Goal: Information Seeking & Learning: Stay updated

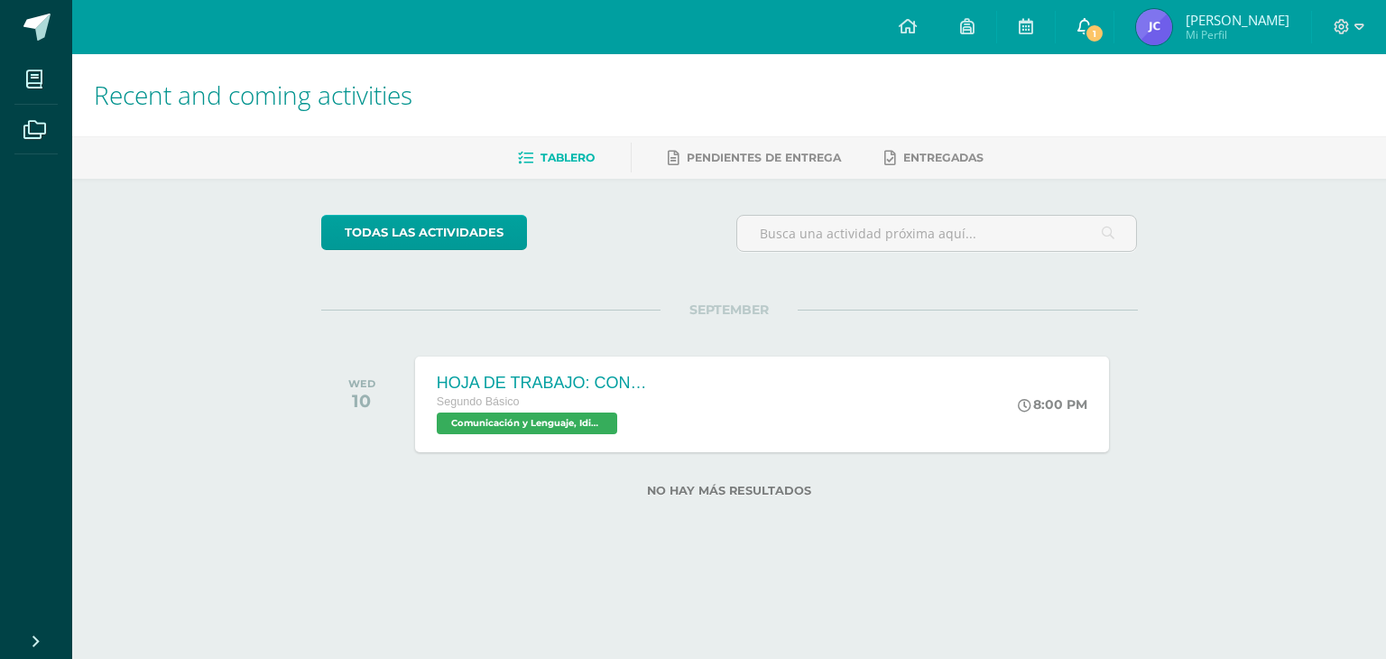
click at [1092, 23] on icon at bounding box center [1085, 26] width 14 height 16
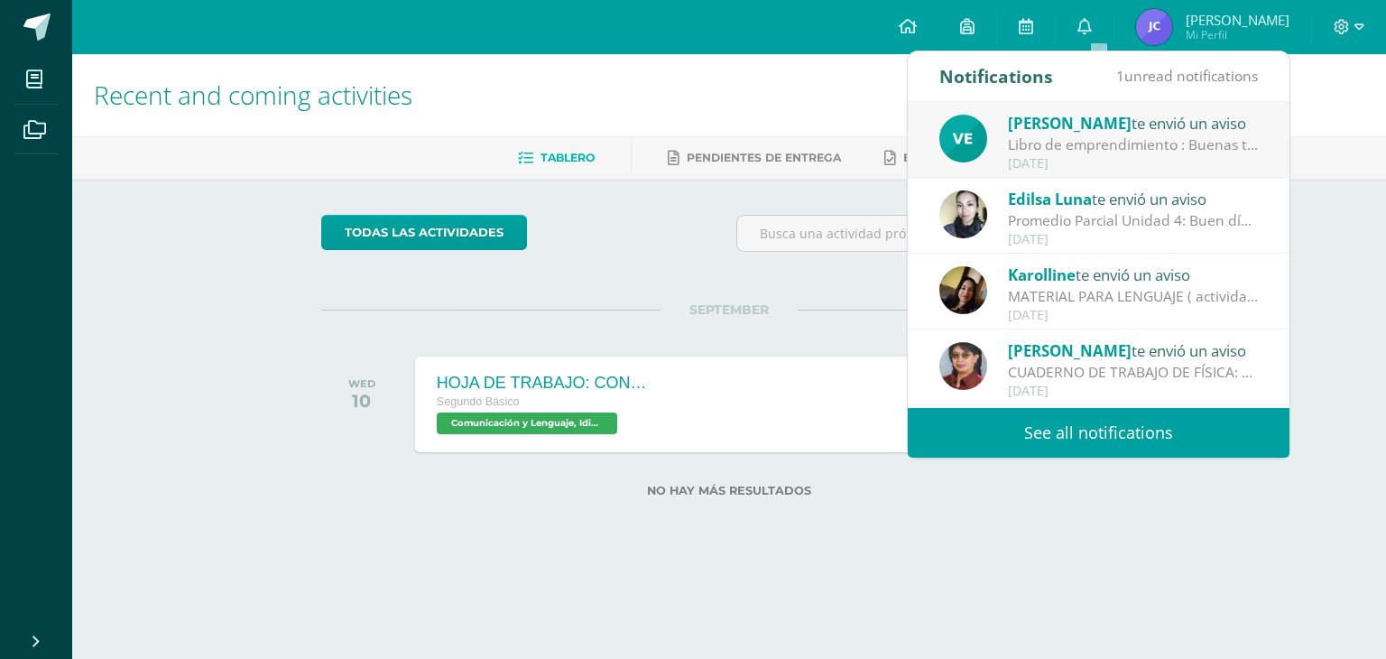
click at [1083, 138] on div "Libro de emprendimiento : Buenas tardes chicos, [DATE] traer su libro de empren…" at bounding box center [1133, 144] width 251 height 21
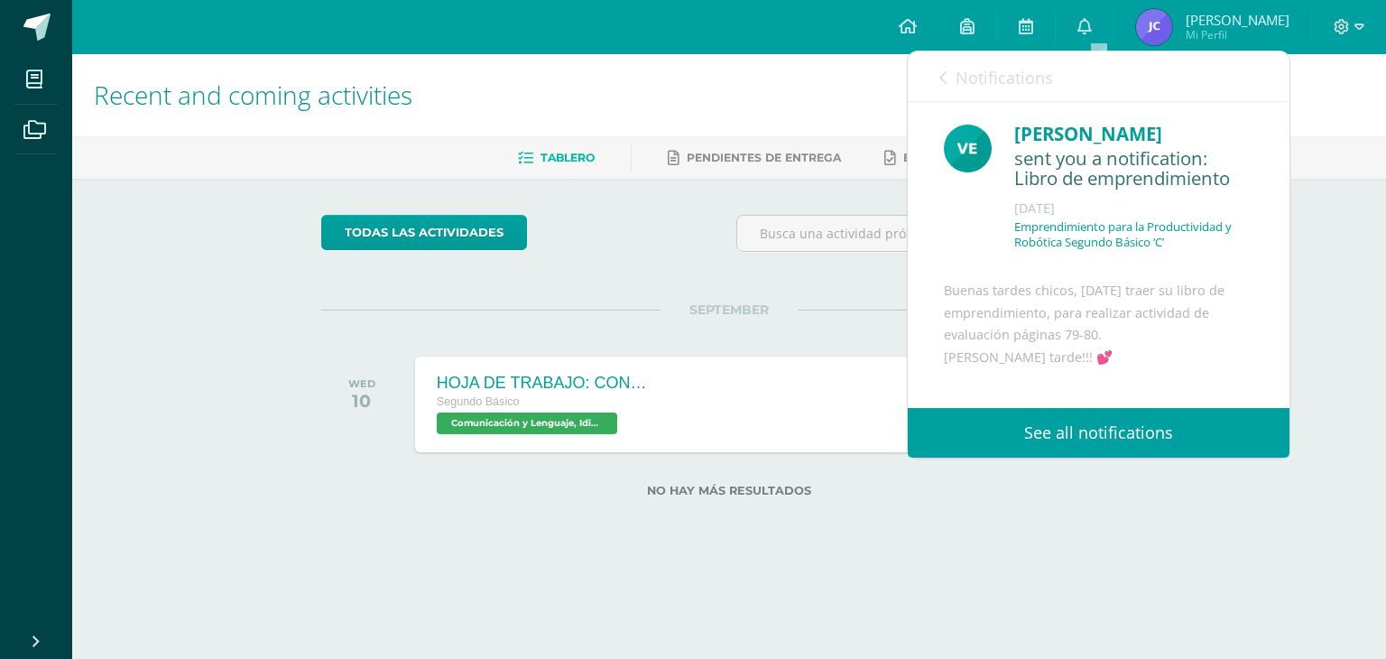
click at [1083, 138] on div "[PERSON_NAME]" at bounding box center [1134, 134] width 239 height 28
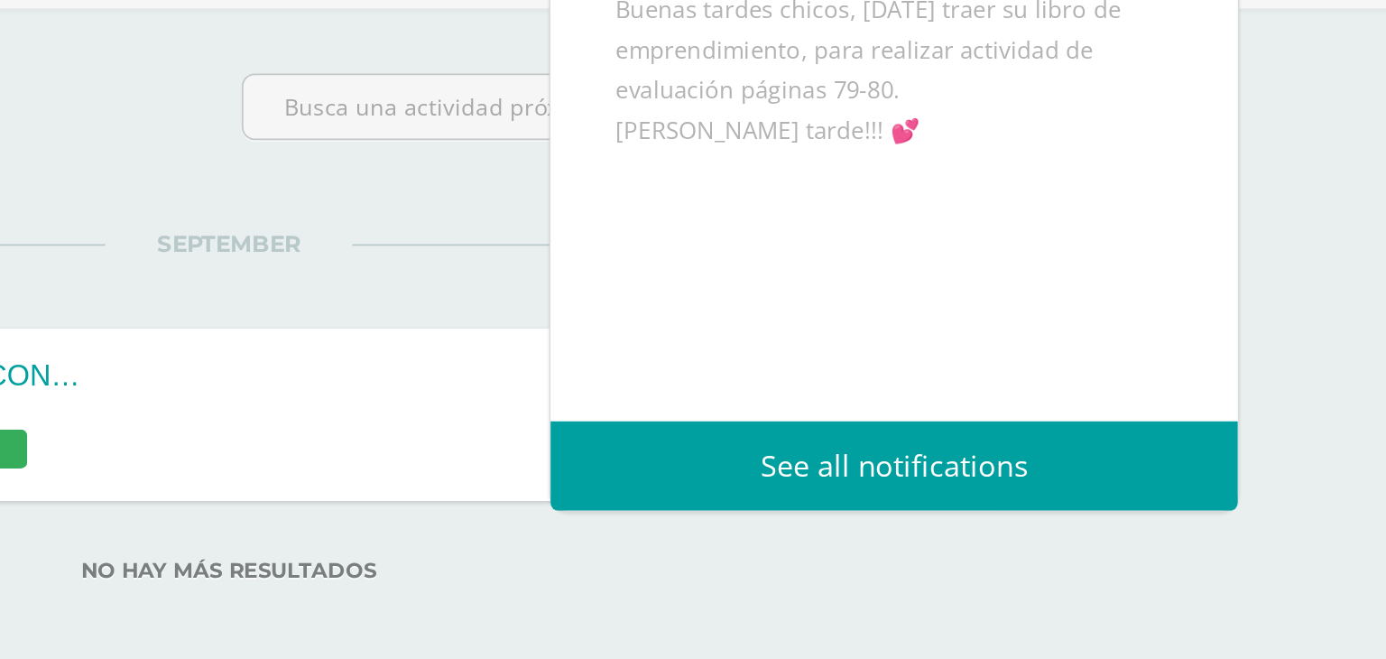
scroll to position [155, 0]
click at [1330, 423] on div "Recent and coming activities Tablero Pendientes de entrega Entregadas todas las…" at bounding box center [729, 304] width 1314 height 501
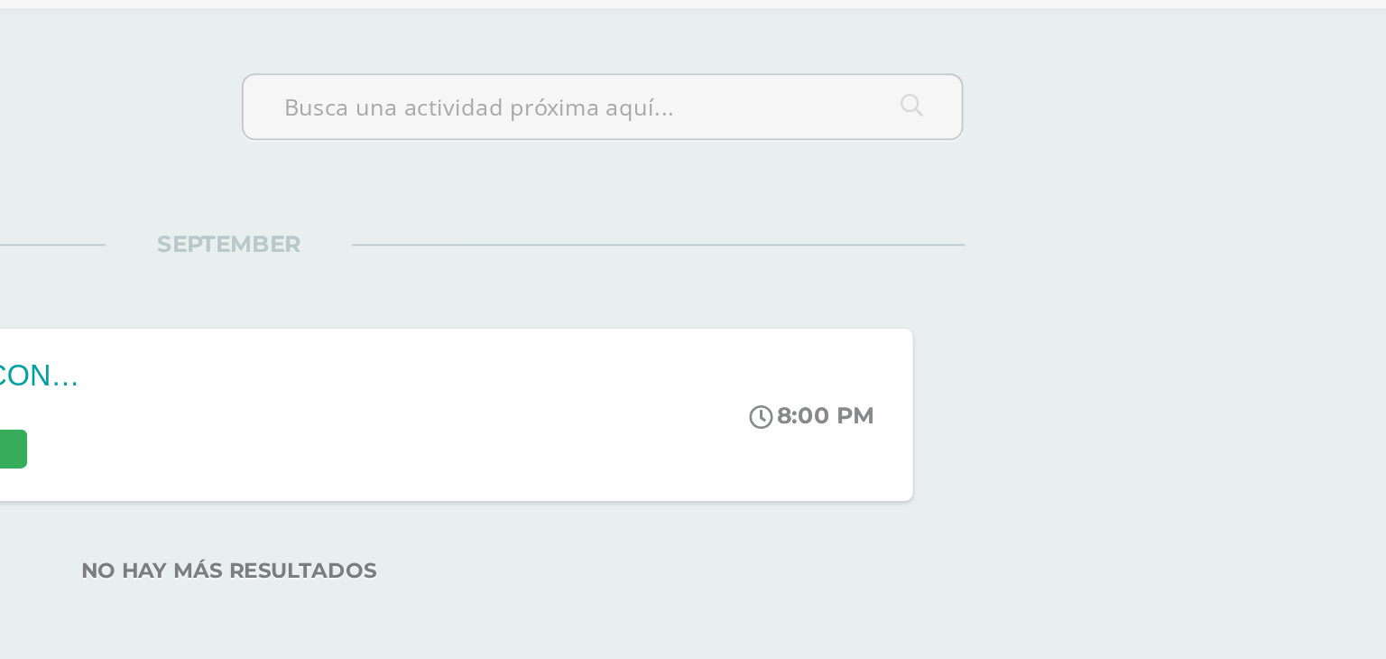
click at [1330, 423] on div "Recent and coming activities Tablero Pendientes de entrega Entregadas todas las…" at bounding box center [729, 304] width 1314 height 501
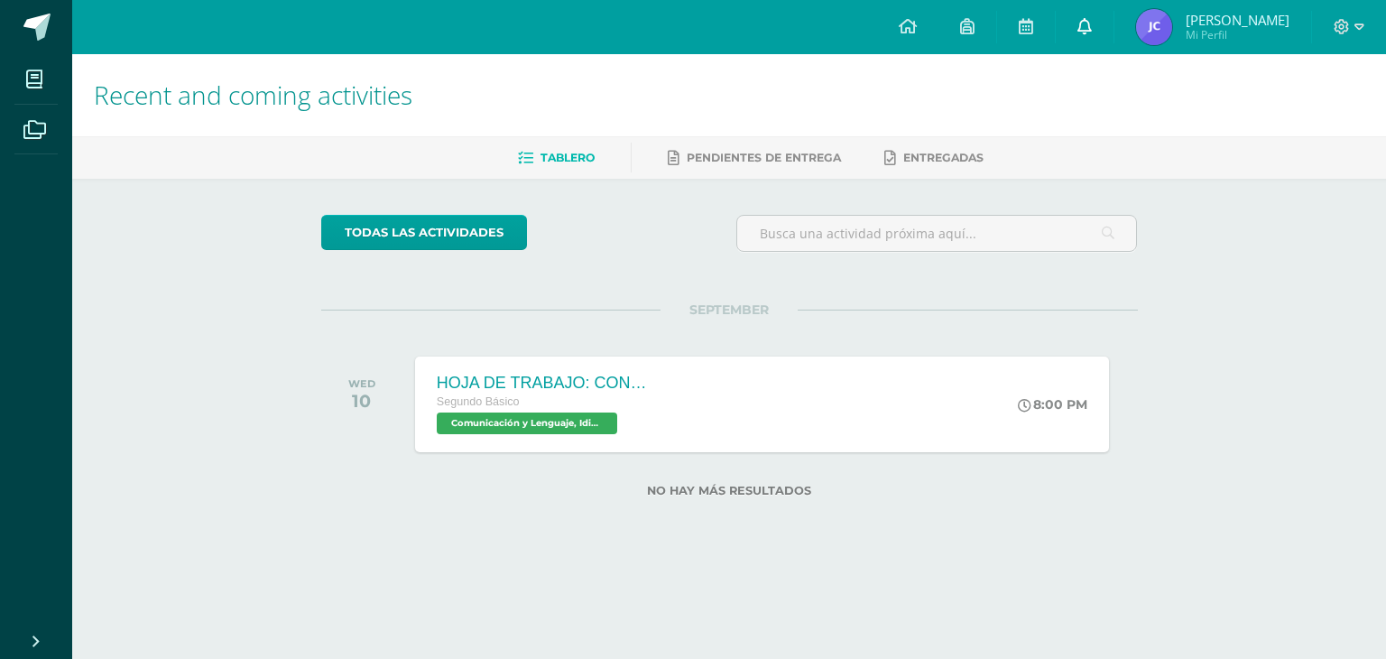
click at [1092, 26] on icon at bounding box center [1085, 26] width 14 height 16
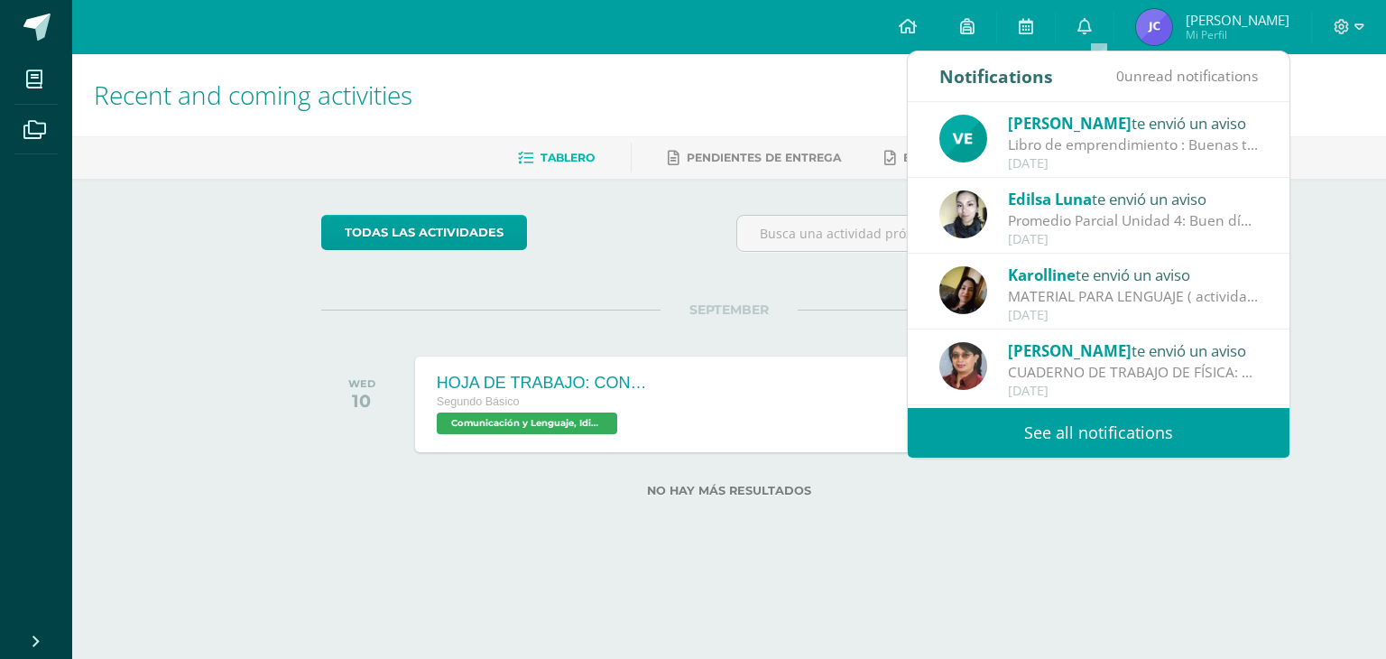
click at [1052, 134] on div "Libro de emprendimiento : Buenas tardes chicos, [DATE] traer su libro de empren…" at bounding box center [1133, 144] width 251 height 21
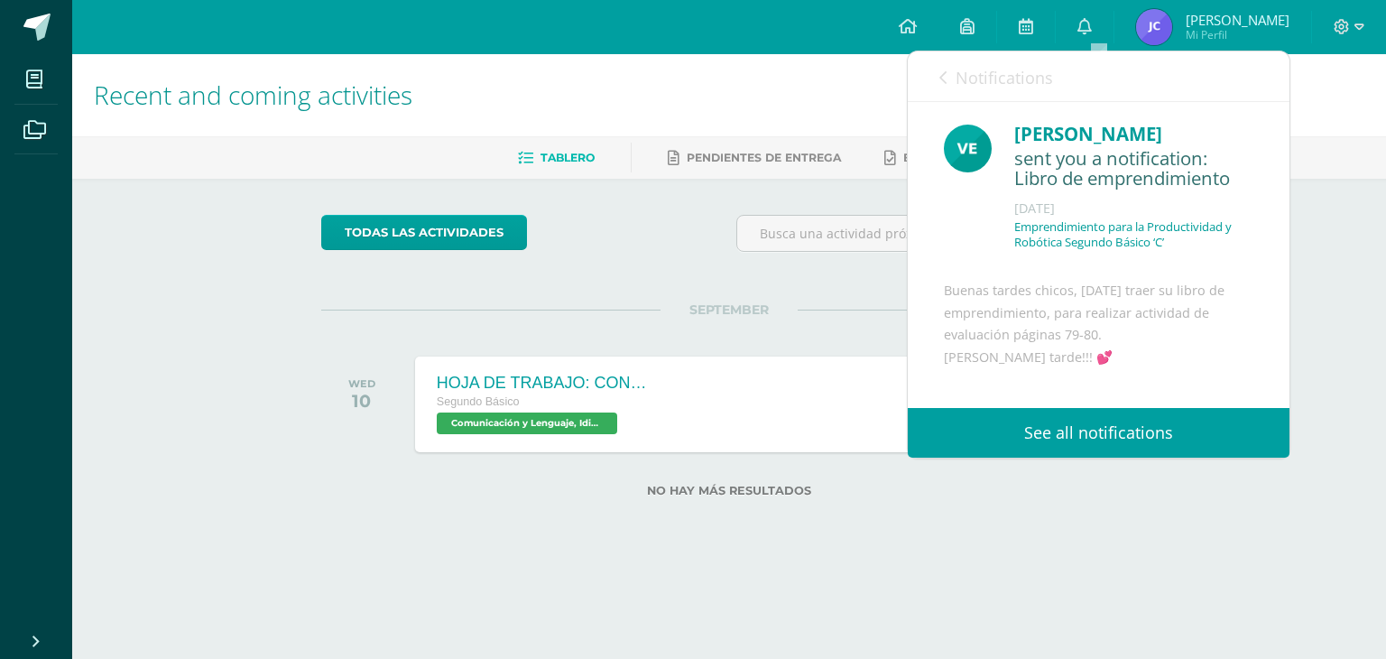
click at [805, 84] on h1 "Recent and coming activities" at bounding box center [729, 95] width 1271 height 82
